Goal: Task Accomplishment & Management: Complete application form

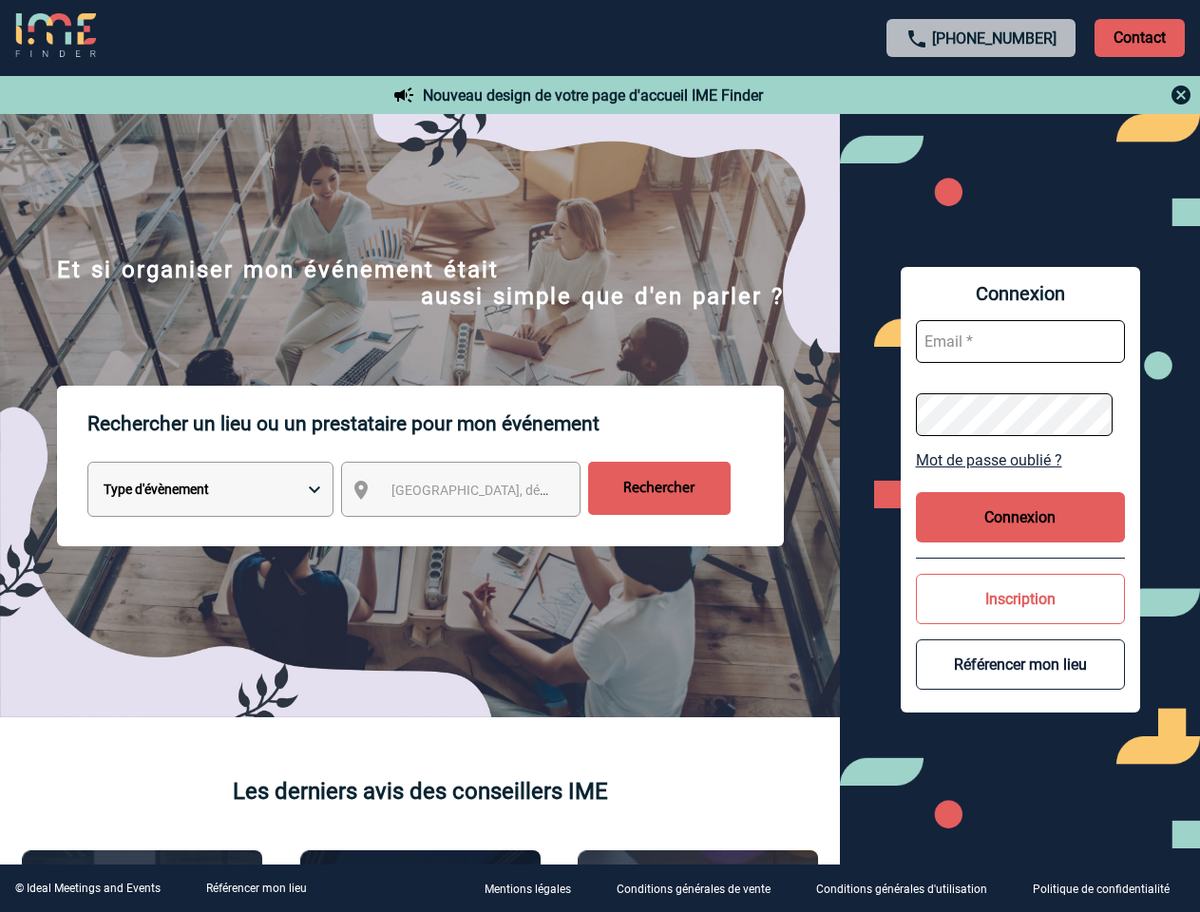
click at [600, 456] on p "Rechercher un lieu ou un prestataire pour mon événement" at bounding box center [435, 424] width 696 height 76
click at [1139, 37] on p "Contact" at bounding box center [1140, 38] width 90 height 38
click at [982, 95] on div at bounding box center [982, 95] width 423 height 23
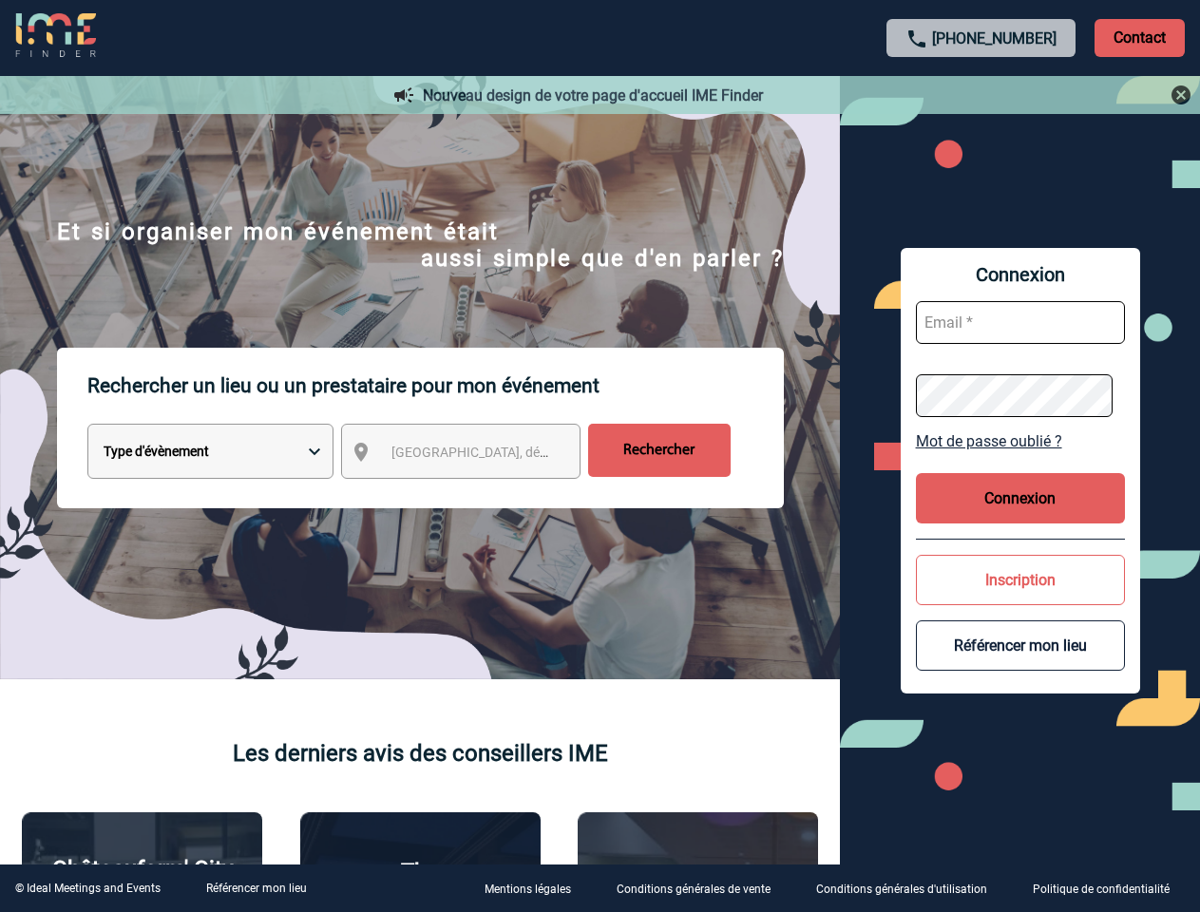
click at [478, 493] on div at bounding box center [556, 422] width 1112 height 845
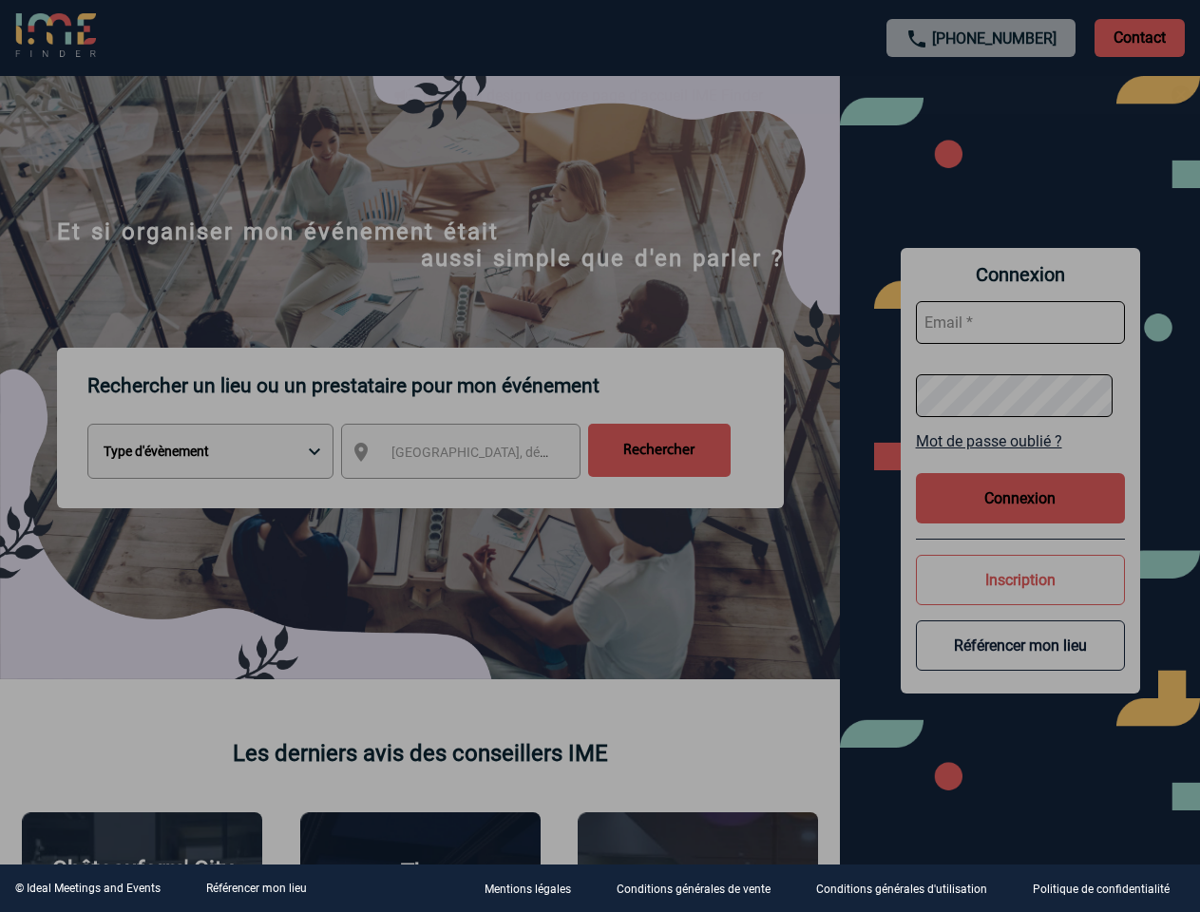
click at [1020, 460] on div at bounding box center [600, 456] width 1200 height 912
click at [1020, 517] on div at bounding box center [600, 456] width 1200 height 912
click at [1020, 599] on div at bounding box center [600, 456] width 1200 height 912
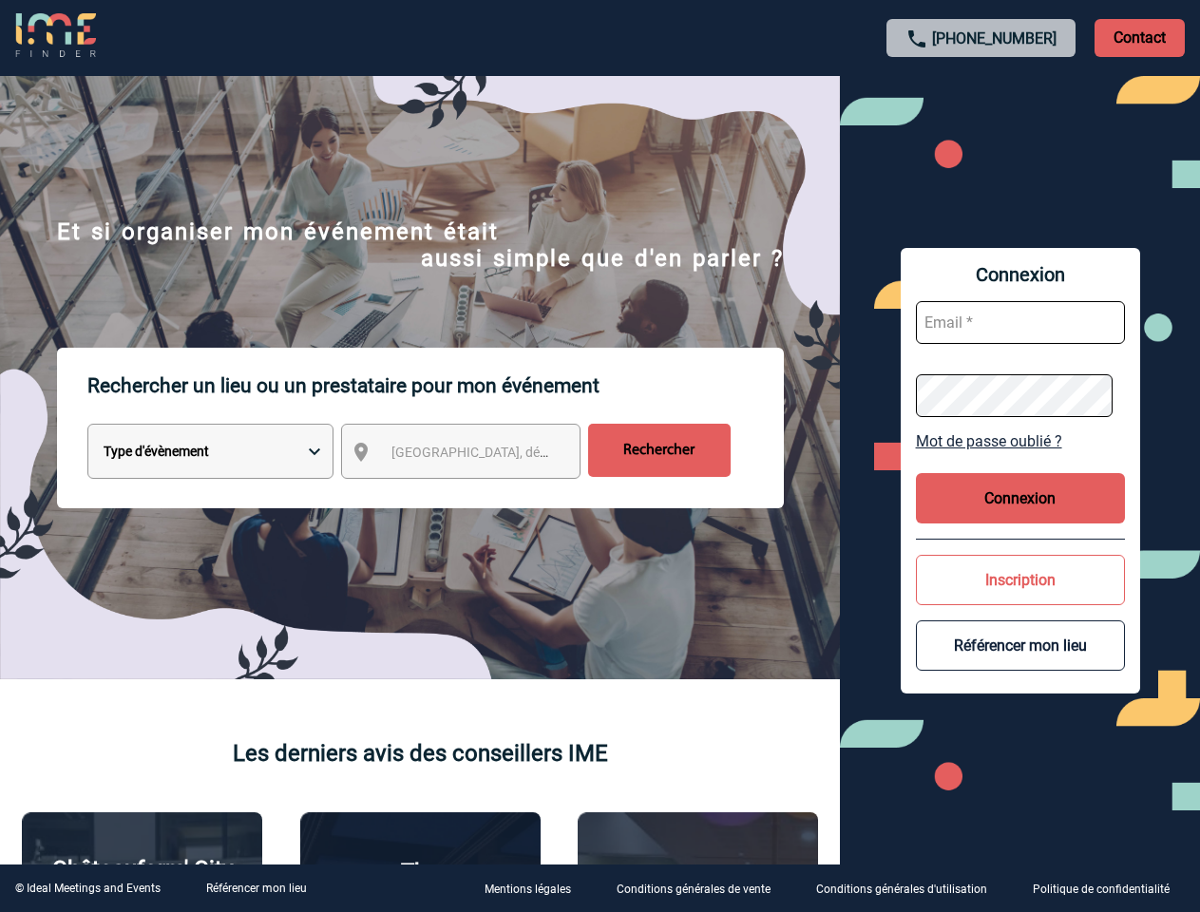
click at [1020, 664] on button "Référencer mon lieu" at bounding box center [1020, 645] width 209 height 50
click at [256, 888] on link "Référencer mon lieu" at bounding box center [256, 888] width 101 height 13
